Goal: Task Accomplishment & Management: Manage account settings

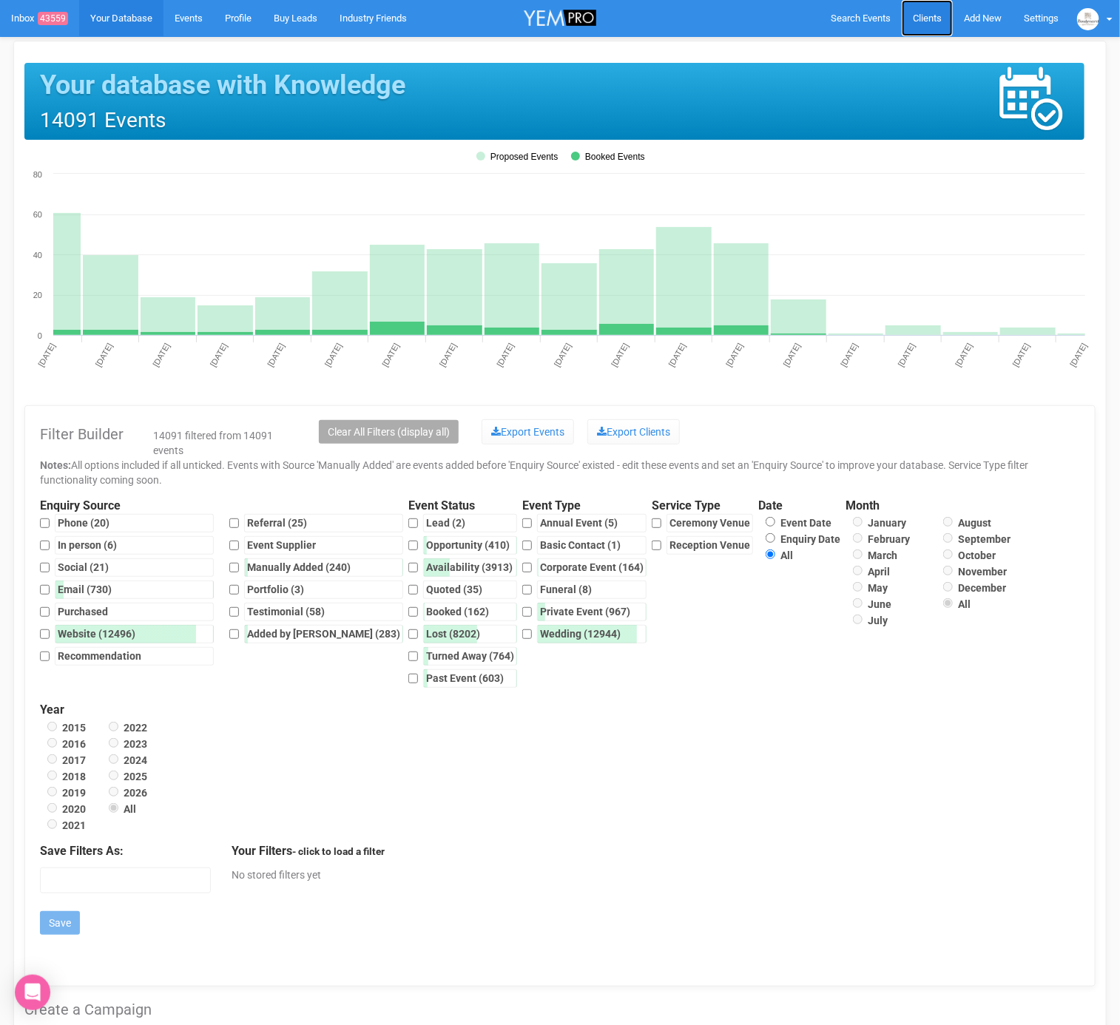
click at [909, 32] on link "Clients" at bounding box center [926, 18] width 51 height 36
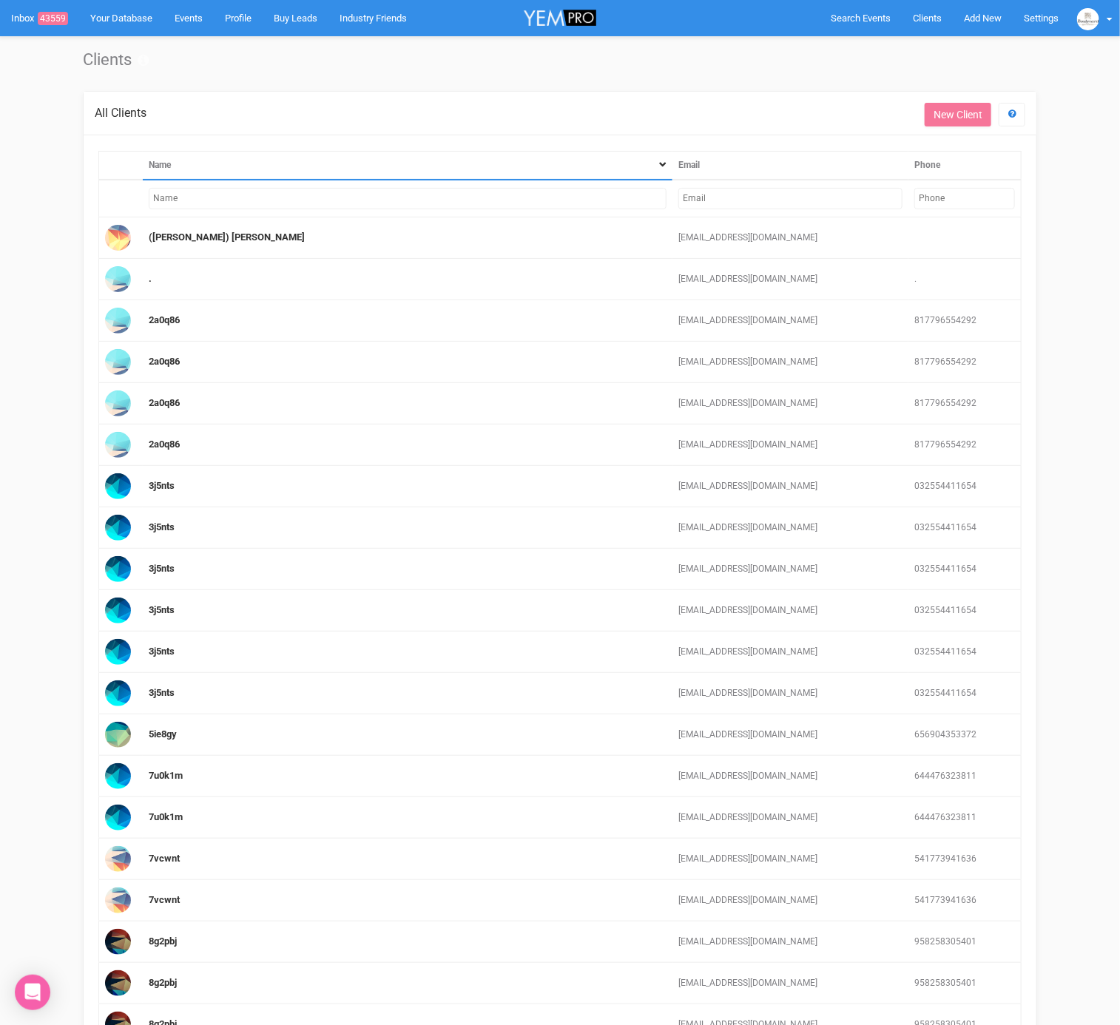
click at [780, 198] on input "text" at bounding box center [790, 198] width 224 height 21
paste input "[EMAIL_ADDRESS][DOMAIN_NAME]"
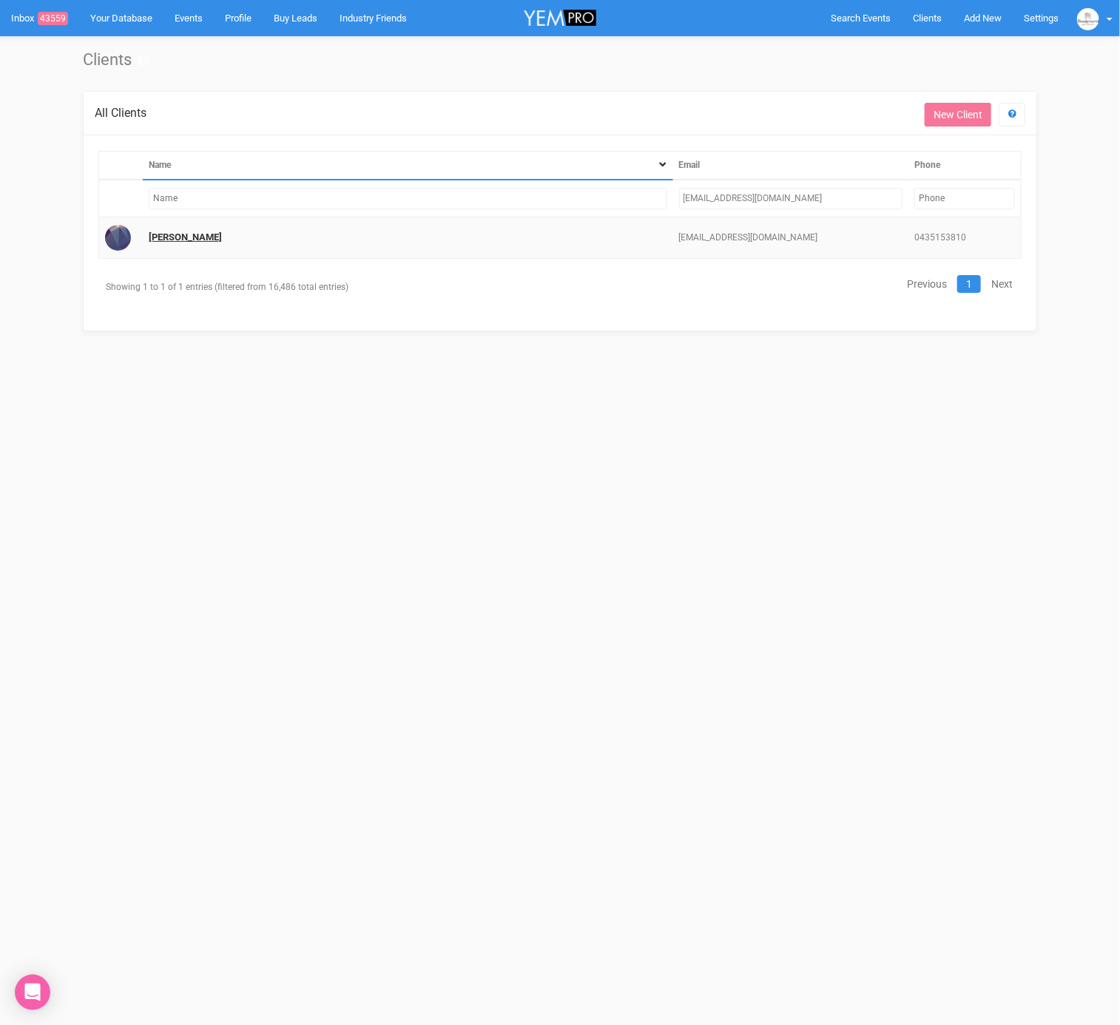
type input "[EMAIL_ADDRESS][DOMAIN_NAME]"
click at [183, 233] on link "[PERSON_NAME]" at bounding box center [185, 236] width 73 height 11
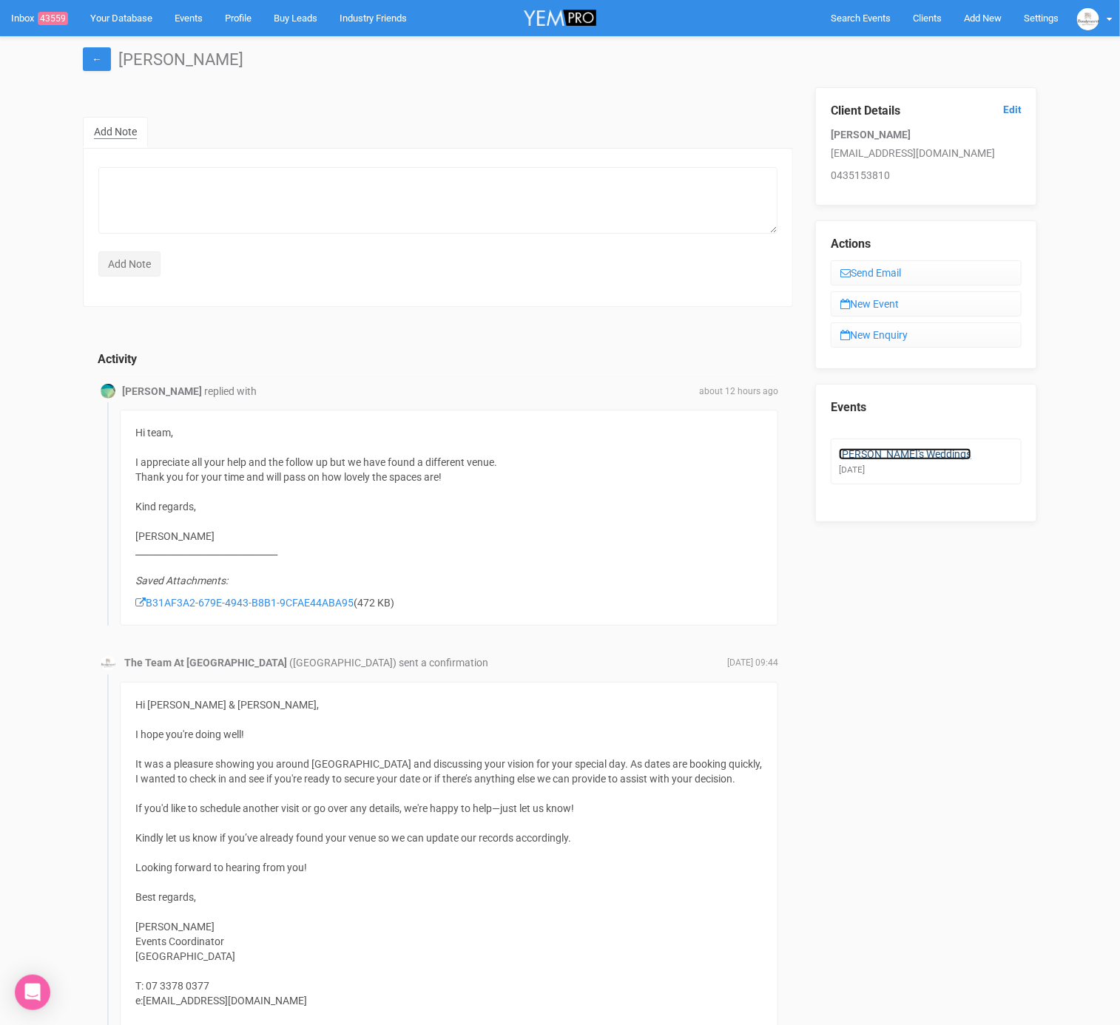
click at [875, 448] on link "[PERSON_NAME]'s Weddings" at bounding box center [905, 454] width 132 height 12
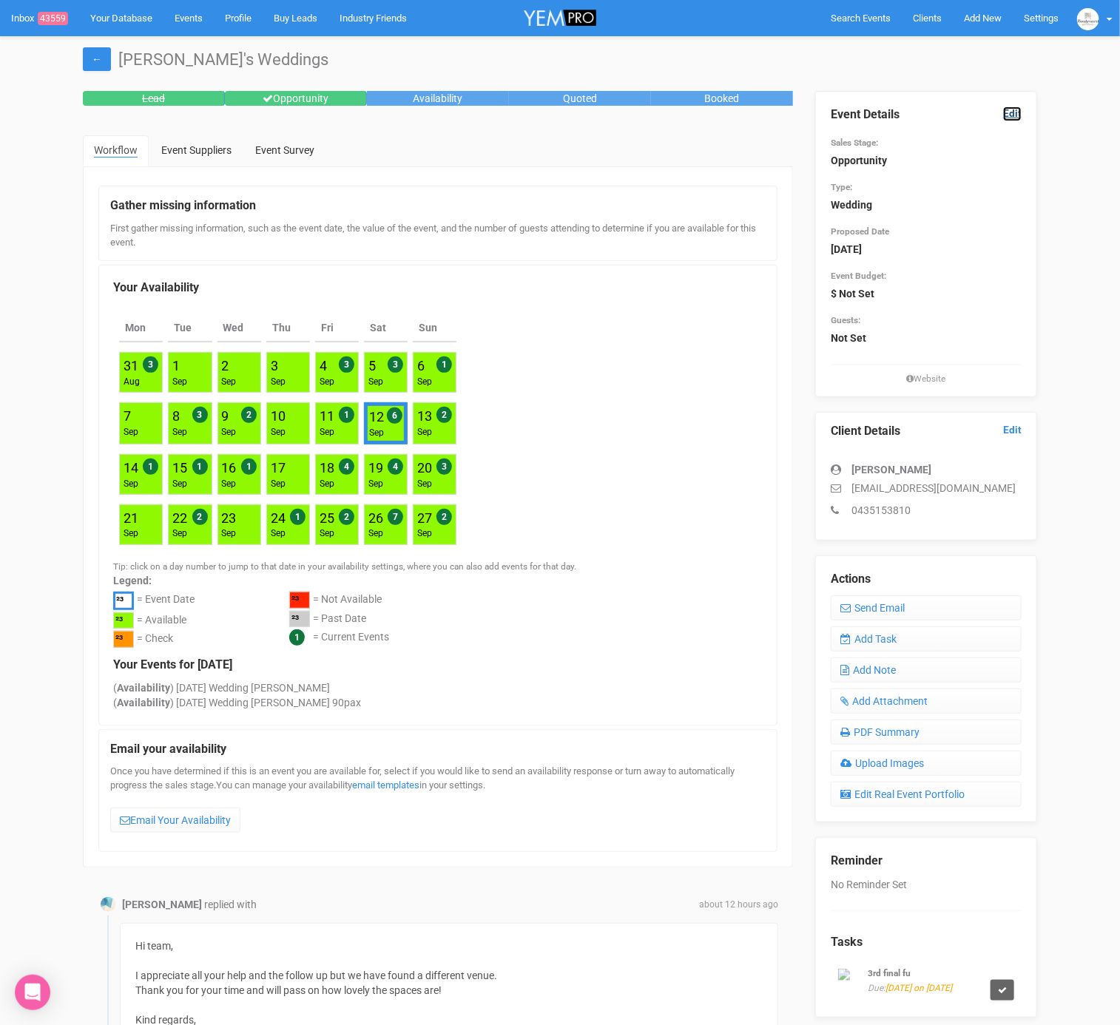
click at [1012, 114] on link "Edit" at bounding box center [1012, 113] width 18 height 14
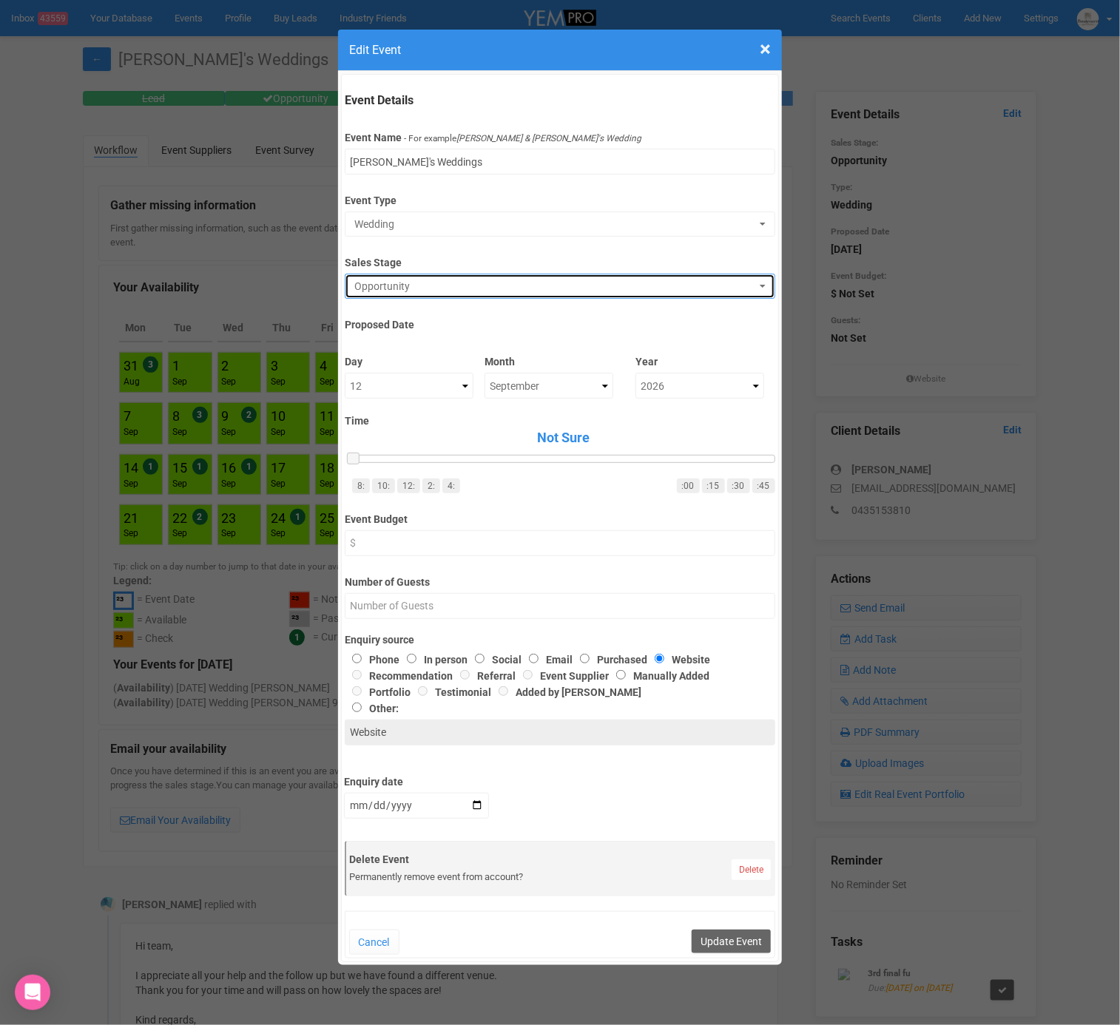
click at [390, 280] on span "Opportunity" at bounding box center [554, 286] width 401 height 15
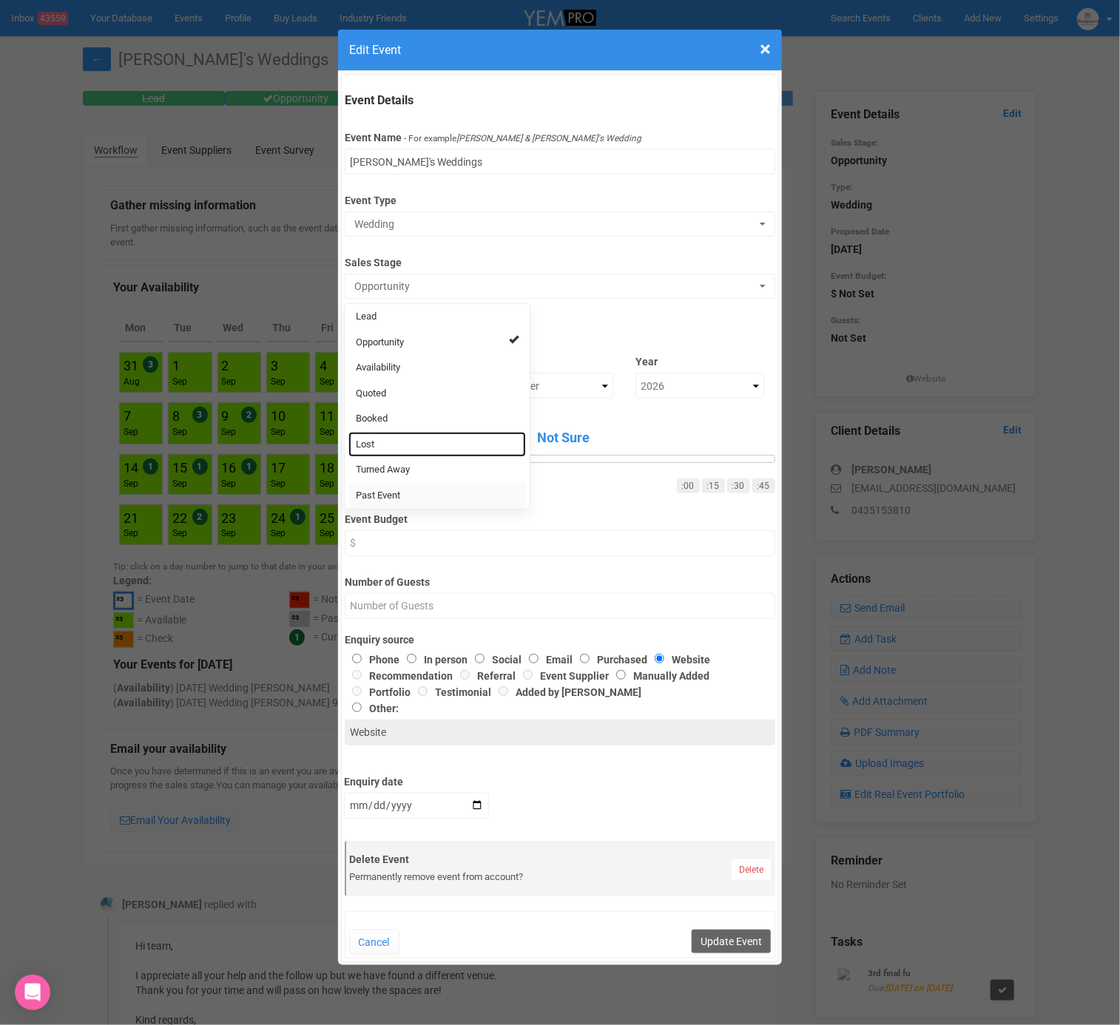
drag, startPoint x: 380, startPoint y: 444, endPoint x: 433, endPoint y: 486, distance: 67.5
click at [380, 444] on link "Lost" at bounding box center [436, 445] width 177 height 26
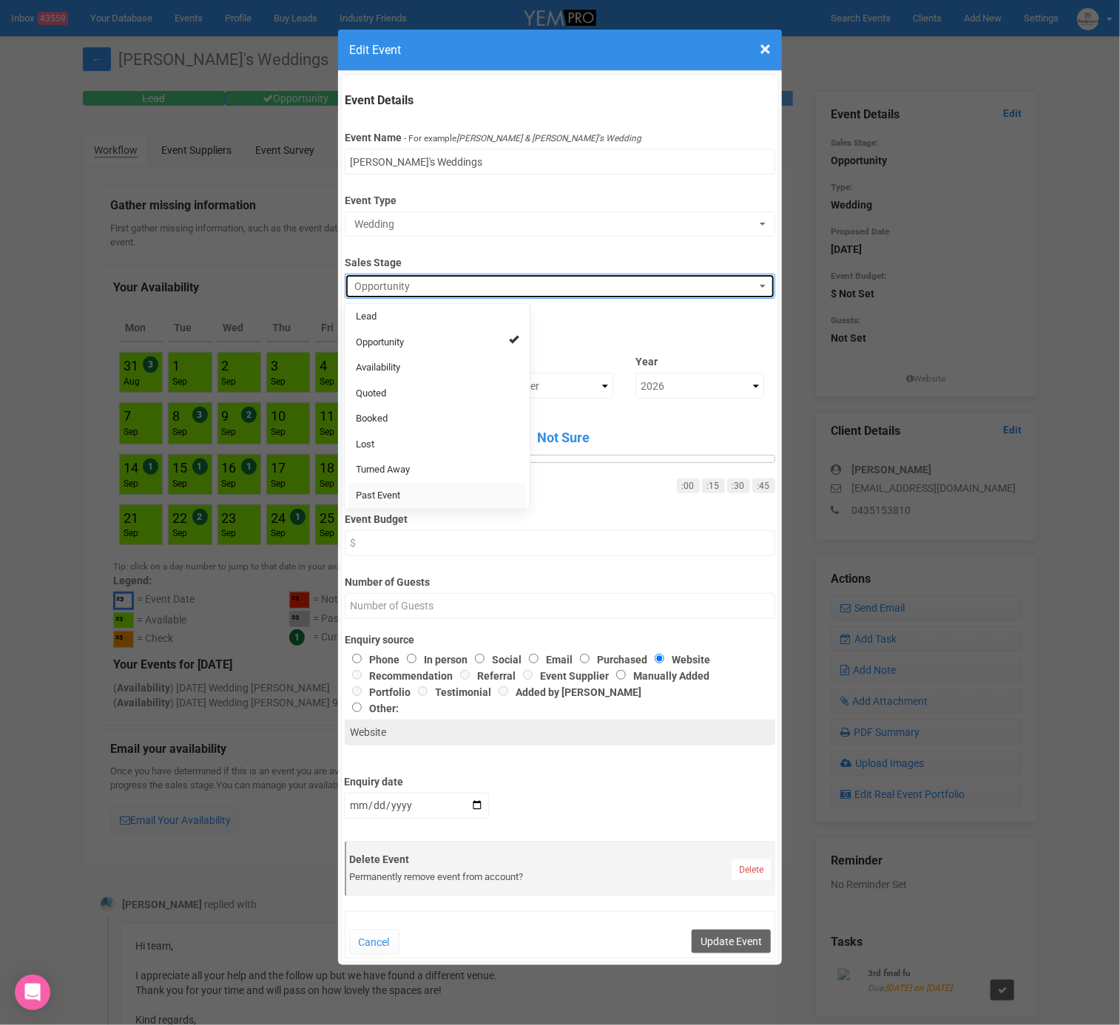
select select "10"
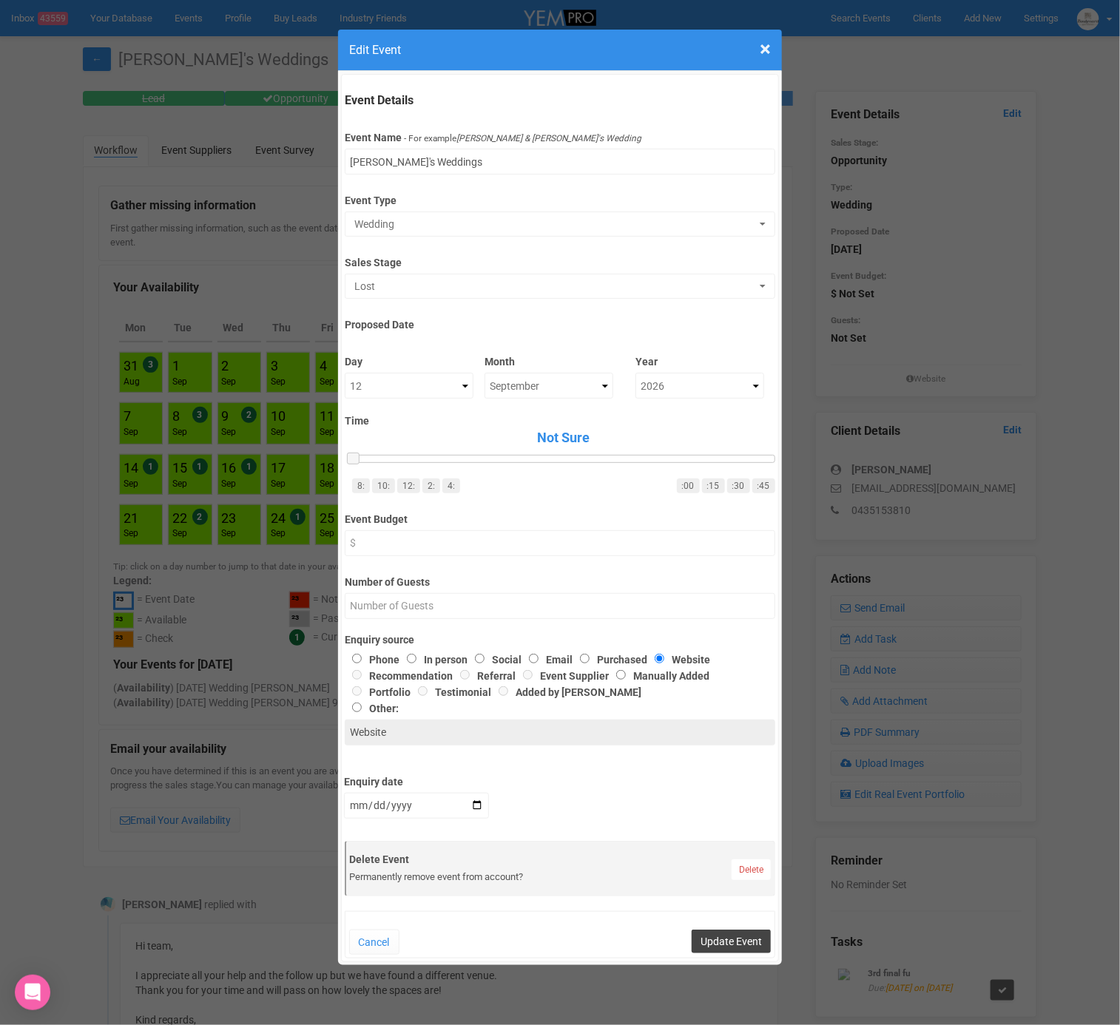
click at [720, 932] on button "Update Event" at bounding box center [730, 942] width 79 height 24
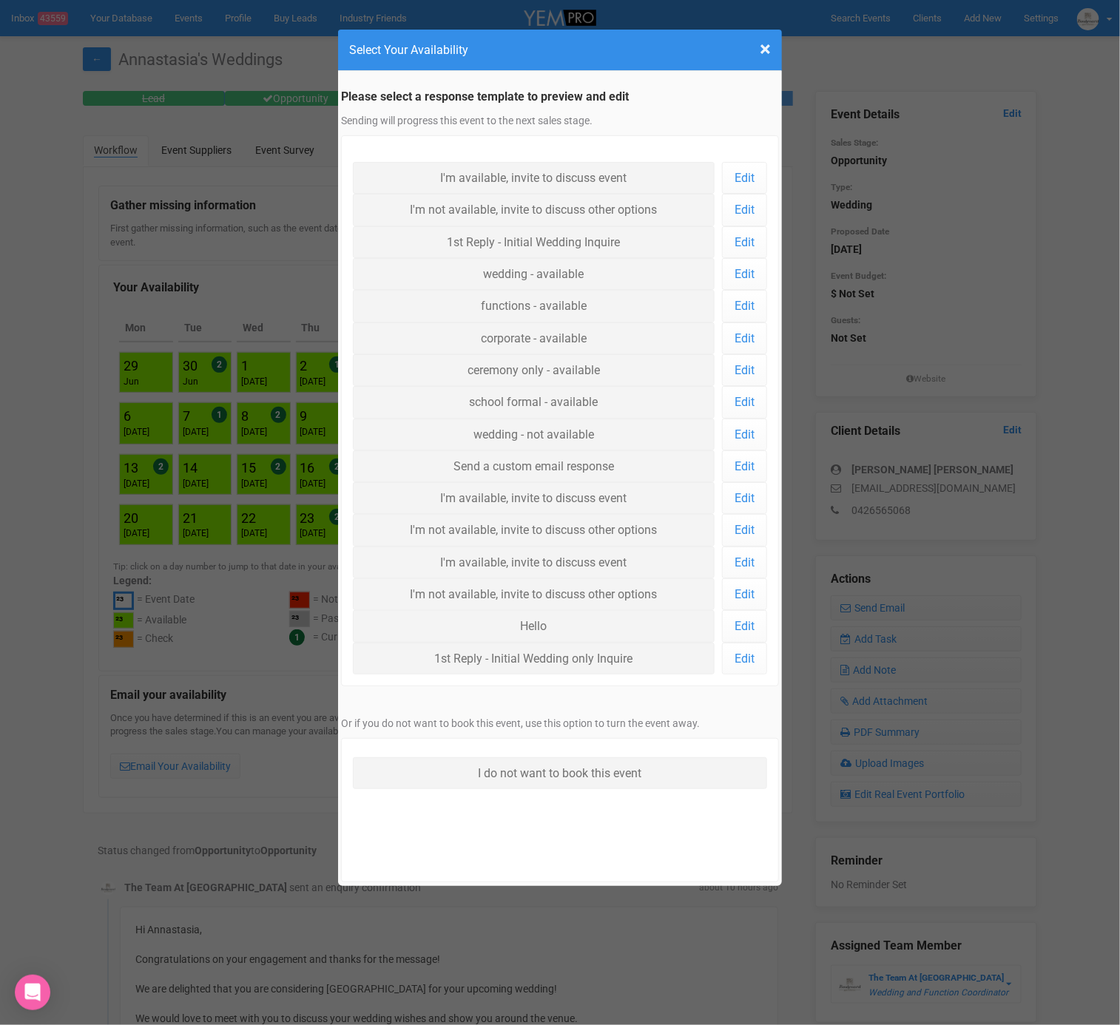
click at [748, 48] on h4 "Select Your Availability" at bounding box center [560, 50] width 422 height 18
click at [758, 51] on h4 "Select Your Availability" at bounding box center [560, 50] width 422 height 18
click at [774, 50] on div "× Close Select Your Availability" at bounding box center [560, 50] width 444 height 41
click at [765, 50] on span "×" at bounding box center [764, 49] width 11 height 24
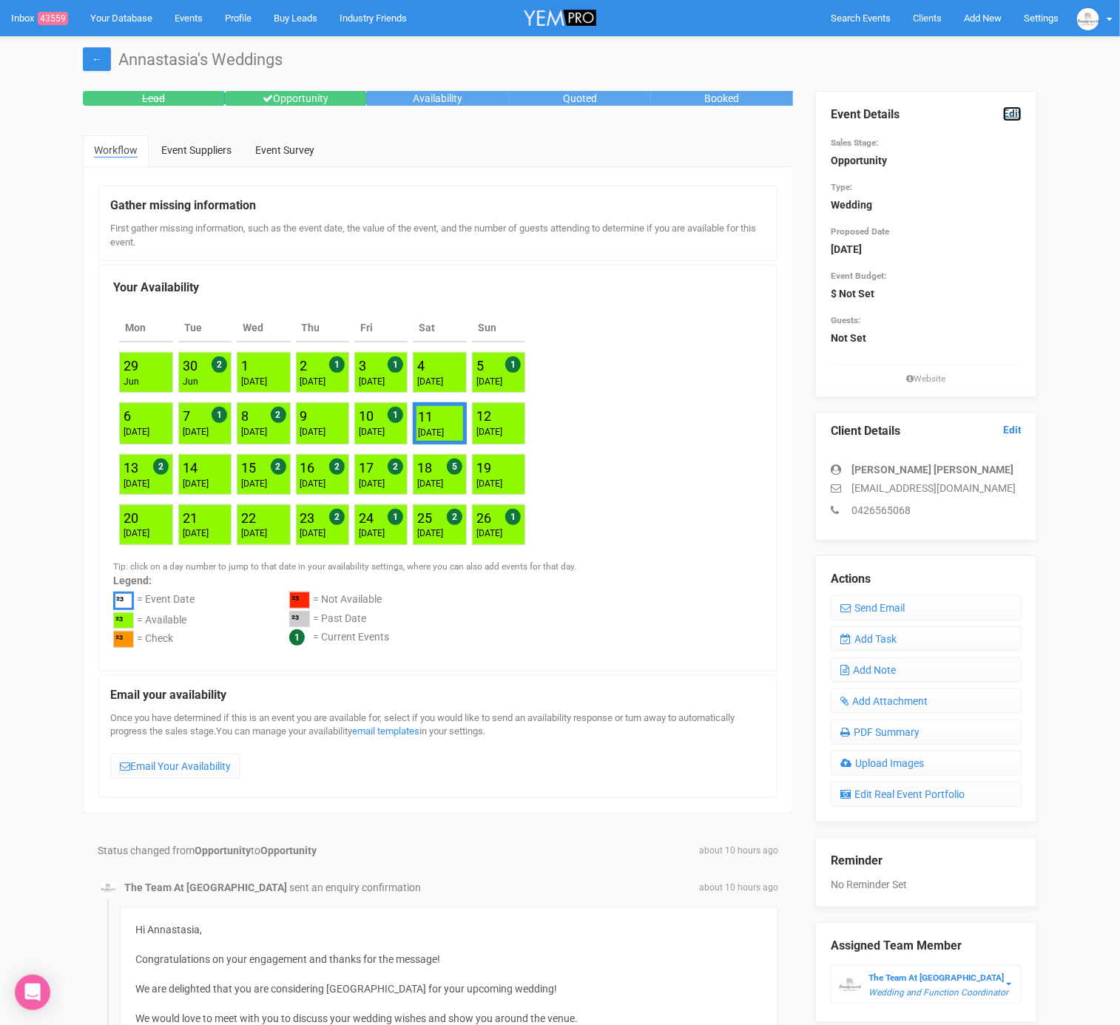
click at [1021, 115] on link "Edit" at bounding box center [1012, 113] width 18 height 14
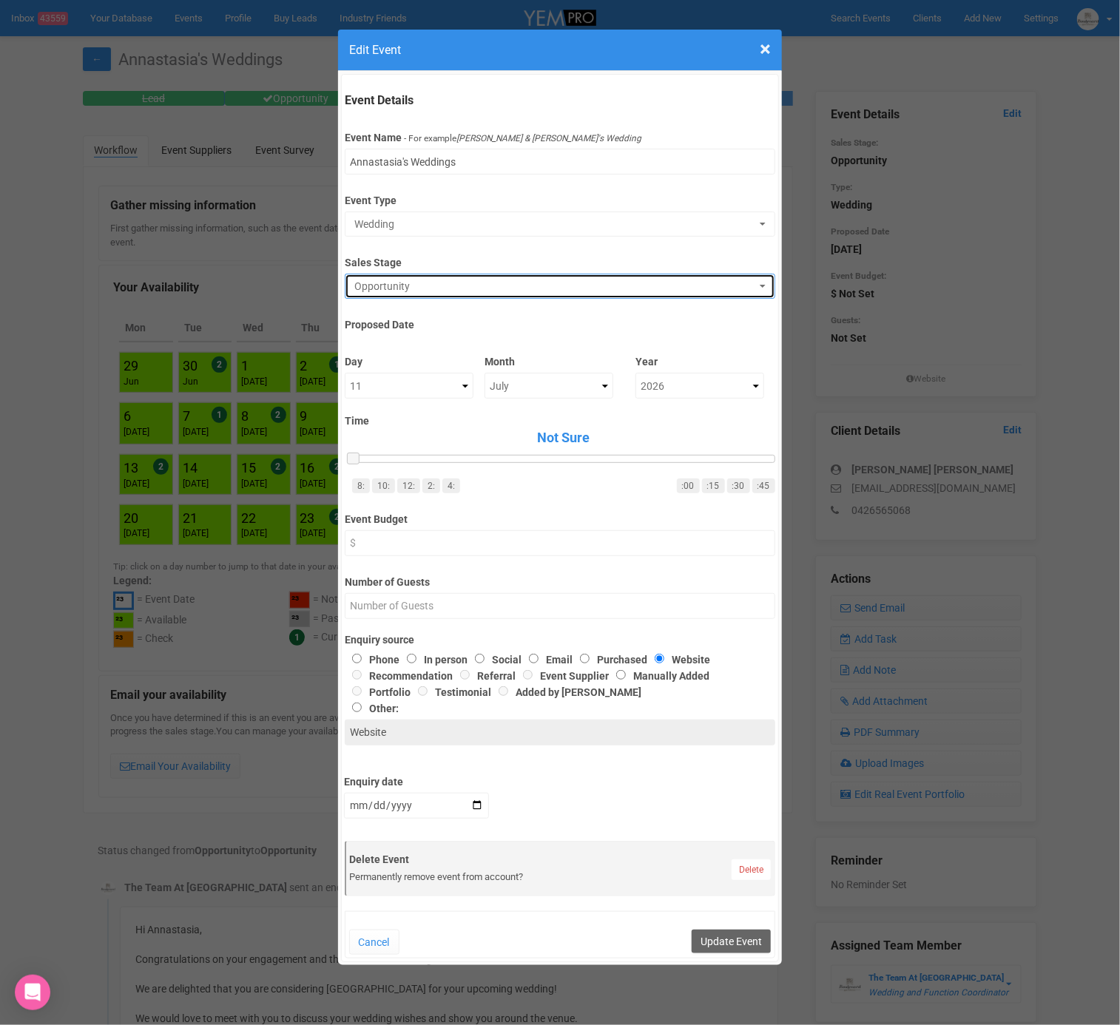
click at [392, 285] on span "Opportunity" at bounding box center [554, 286] width 401 height 15
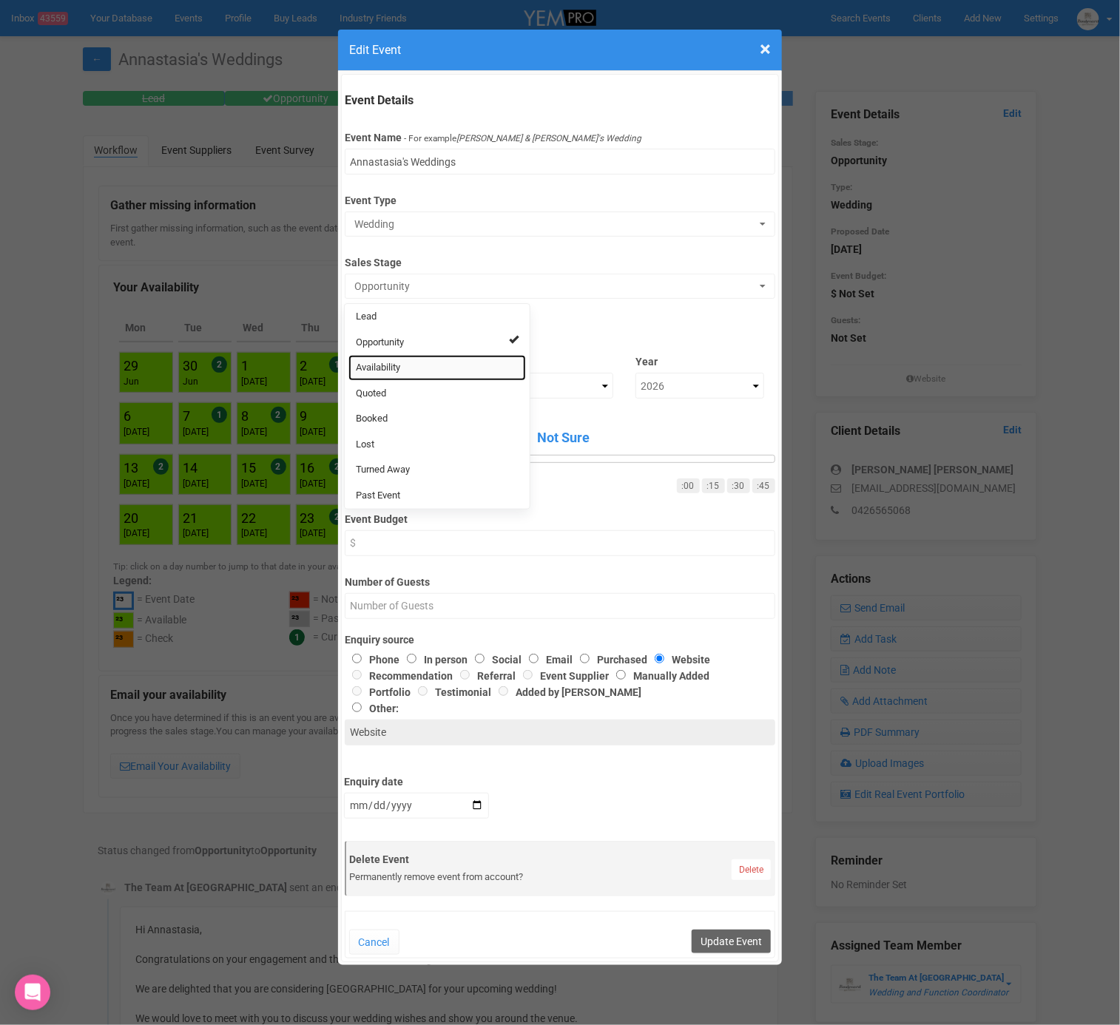
click at [379, 371] on span "Availability" at bounding box center [378, 368] width 44 height 14
select select "8"
click at [732, 931] on button "Update Event" at bounding box center [730, 942] width 79 height 24
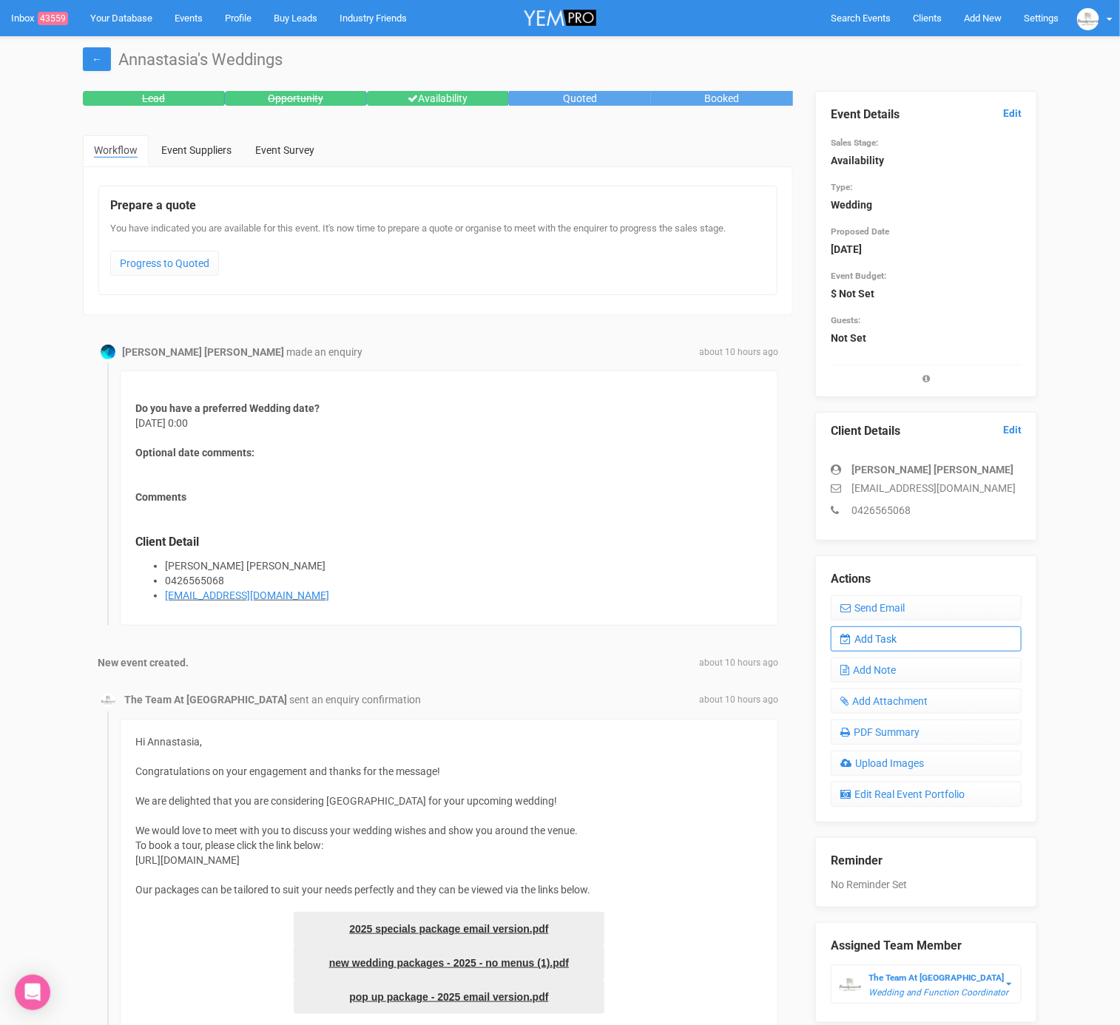
click at [884, 636] on link "Add Task" at bounding box center [925, 638] width 191 height 25
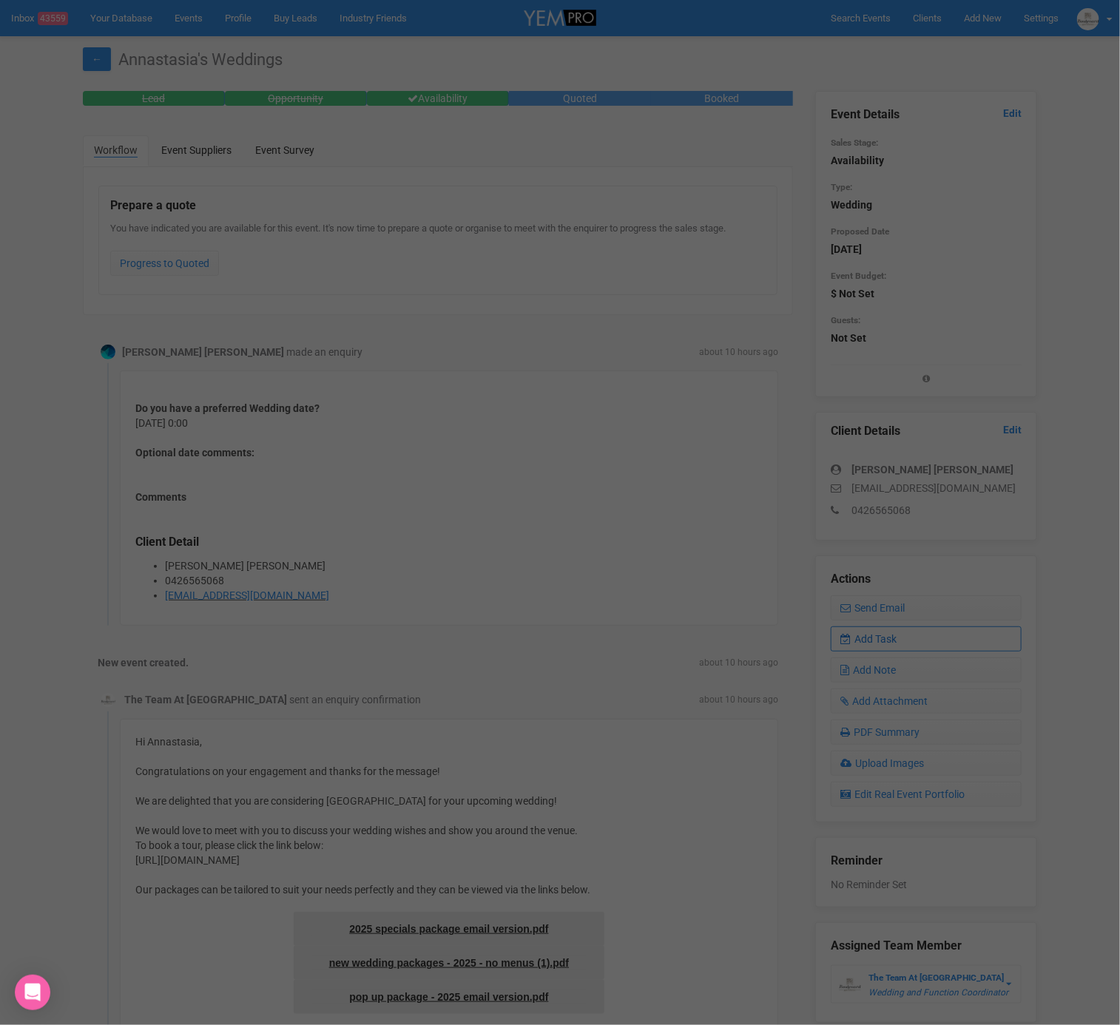
scroll to position [0, 0]
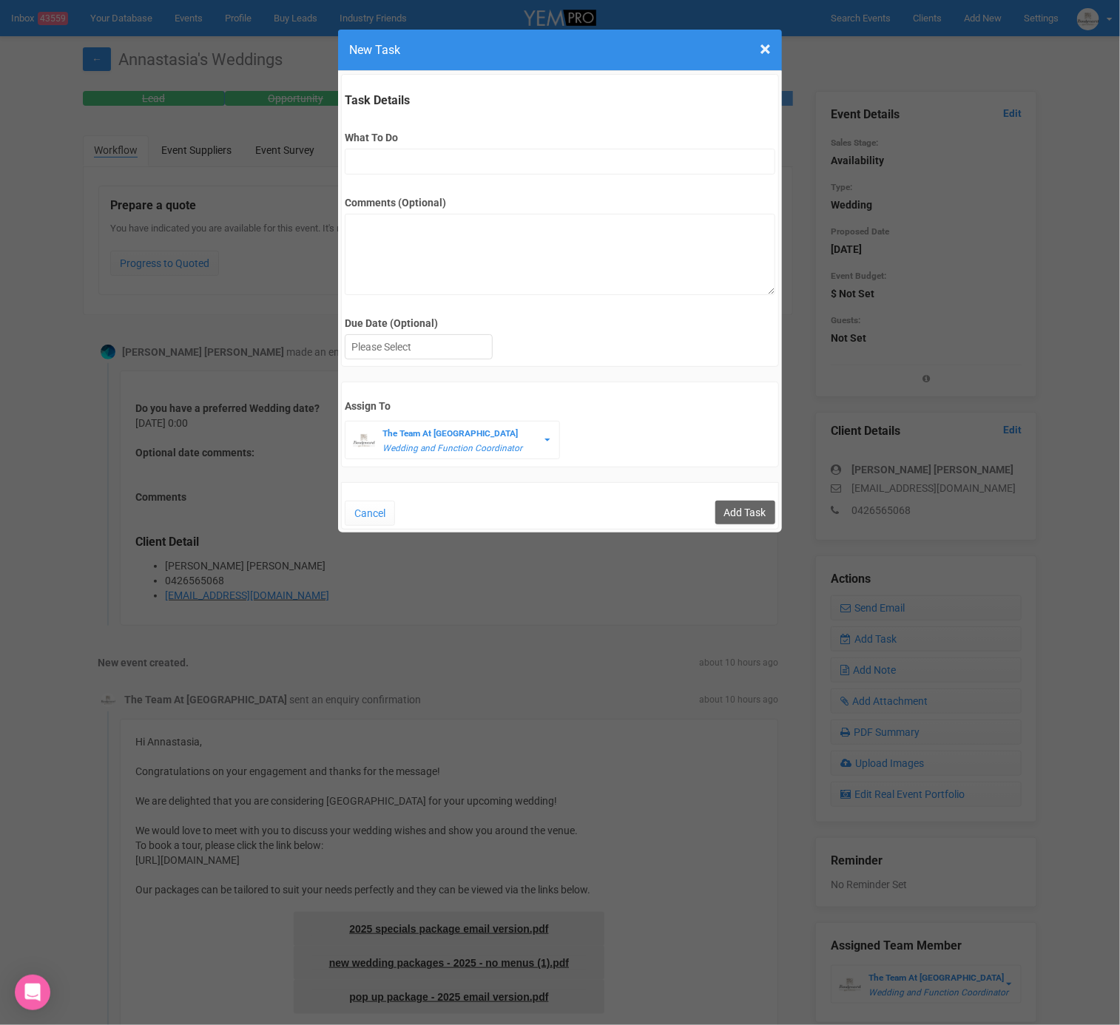
click at [456, 179] on div "Task Details What To Do Comments (Optional) Due Date (Optional) Su Mo Tu We Th …" at bounding box center [560, 220] width 438 height 293
click at [458, 144] on div "What To Do" at bounding box center [560, 146] width 430 height 58
click at [461, 159] on input "What To Do" at bounding box center [560, 162] width 430 height 26
type input "FU"
click at [405, 353] on div at bounding box center [418, 347] width 146 height 24
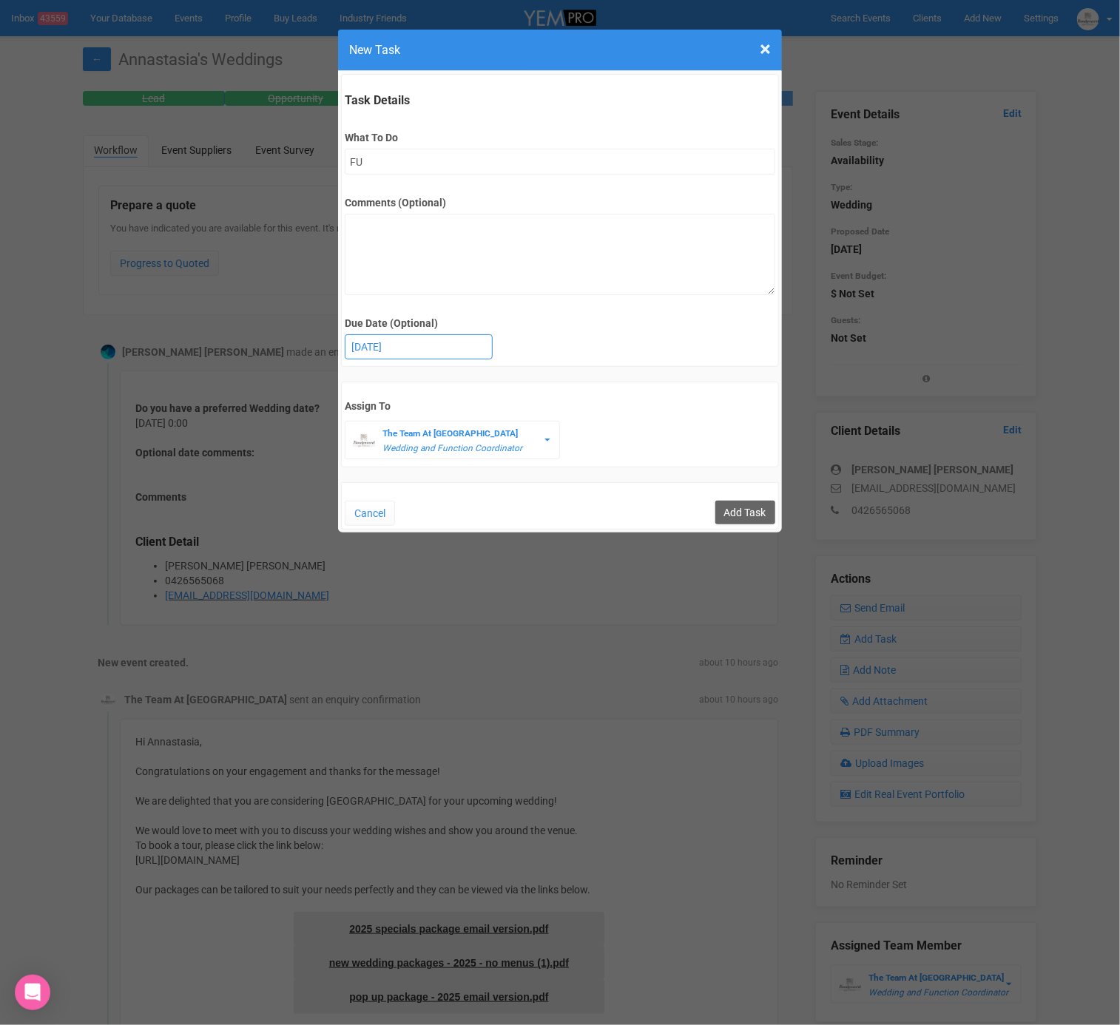
click at [381, 356] on div "14th October 2025" at bounding box center [418, 347] width 146 height 24
click at [734, 510] on input "Add Task" at bounding box center [745, 513] width 60 height 24
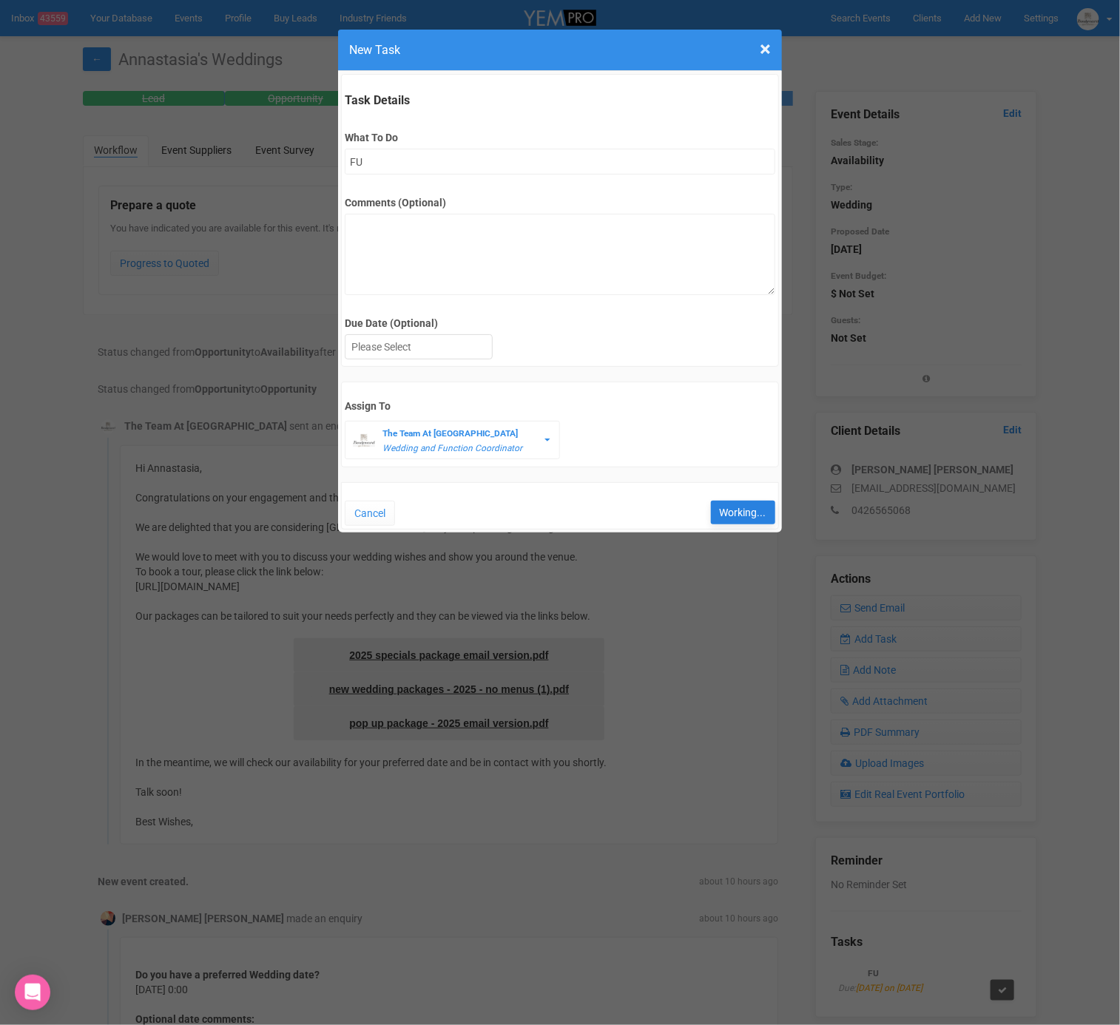
type input "Save"
